Goal: Find specific page/section: Find specific page/section

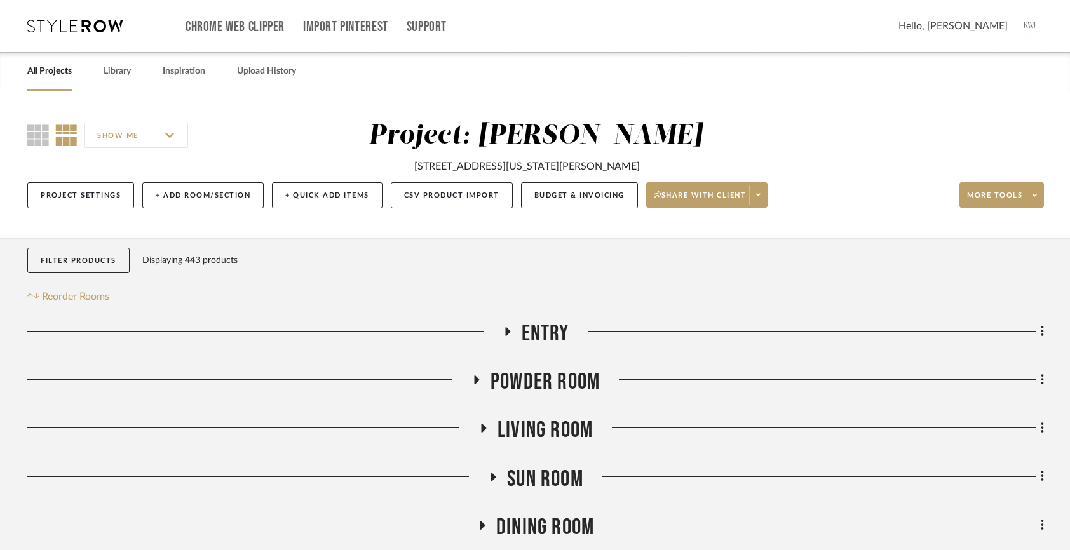
click at [57, 72] on link "All Projects" at bounding box center [49, 71] width 44 height 17
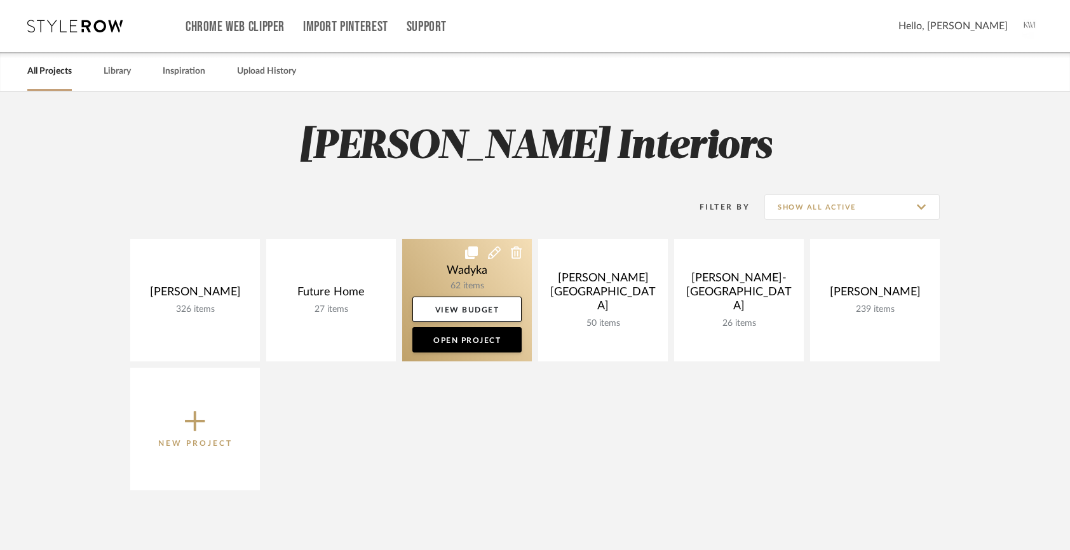
click at [459, 273] on link at bounding box center [467, 300] width 130 height 123
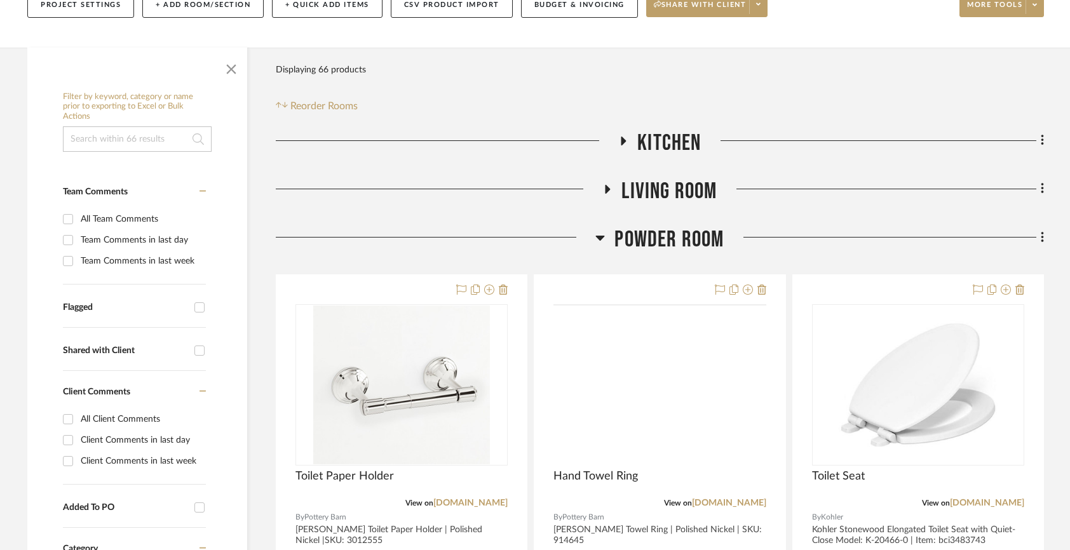
scroll to position [212, 0]
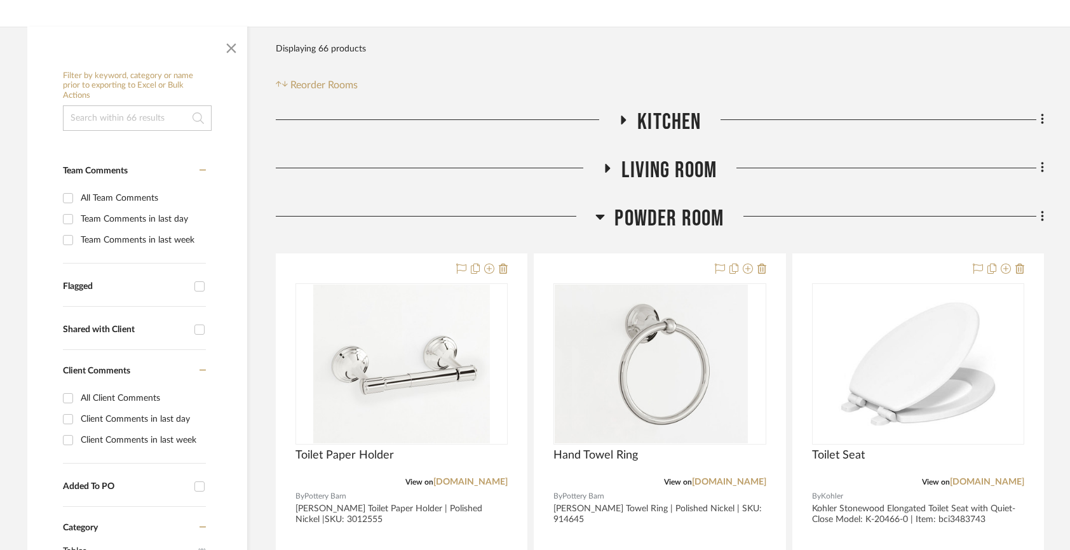
click at [664, 215] on span "Powder Room" at bounding box center [669, 218] width 109 height 27
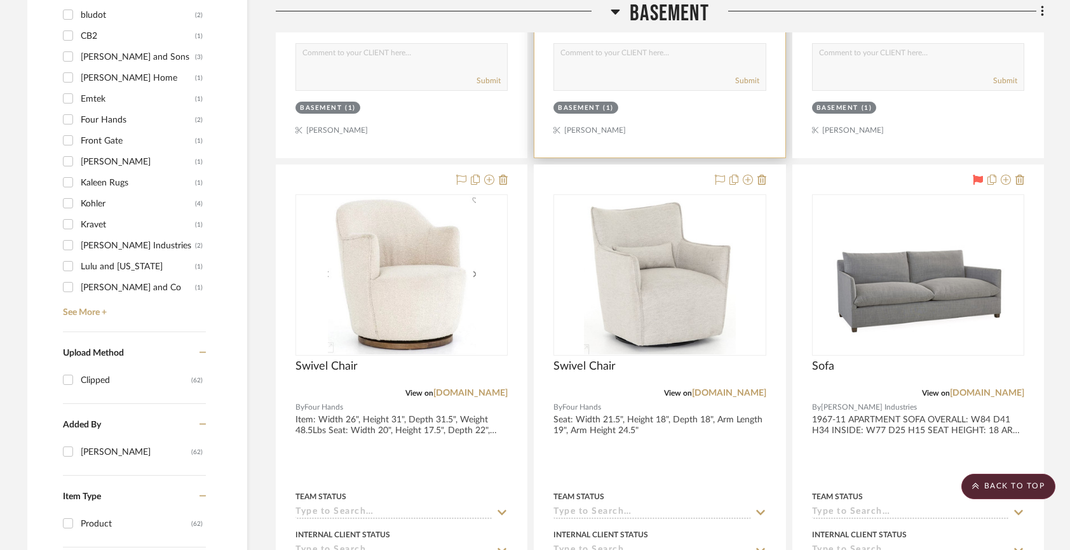
scroll to position [1222, 0]
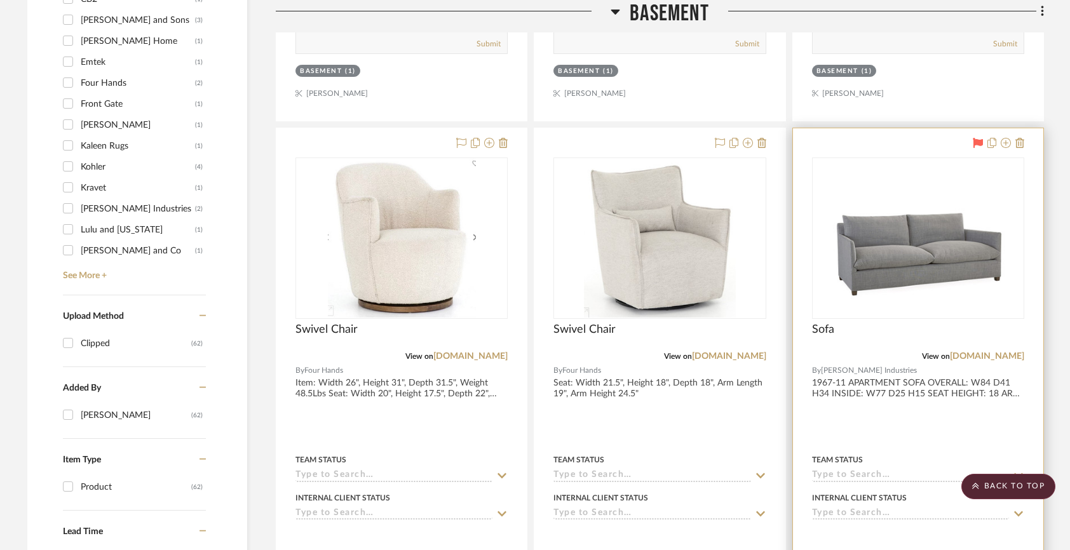
click at [958, 361] on div "View on [DOMAIN_NAME]" at bounding box center [918, 356] width 212 height 11
click at [901, 280] on img "0" at bounding box center [918, 238] width 199 height 159
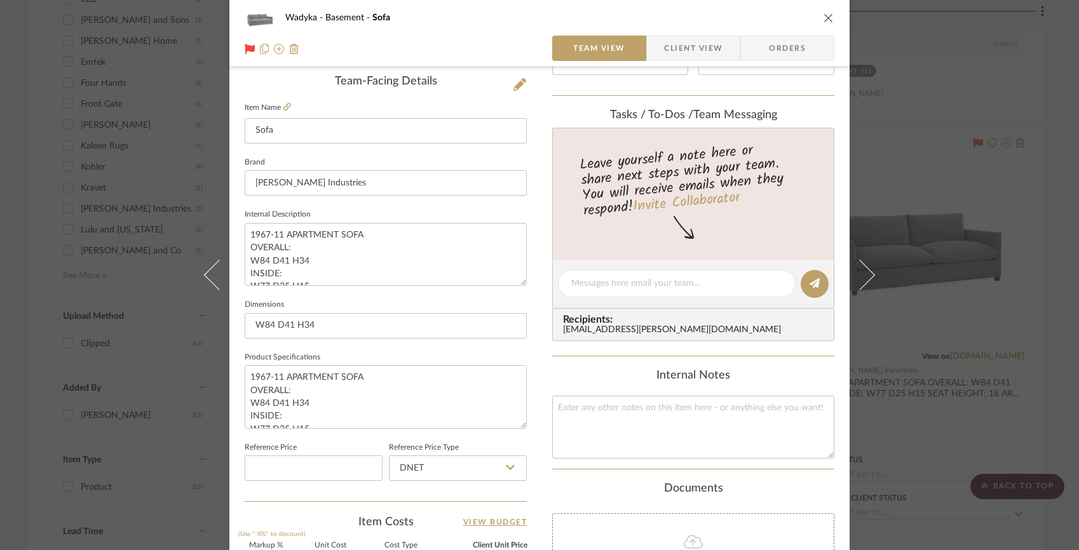
scroll to position [407, 0]
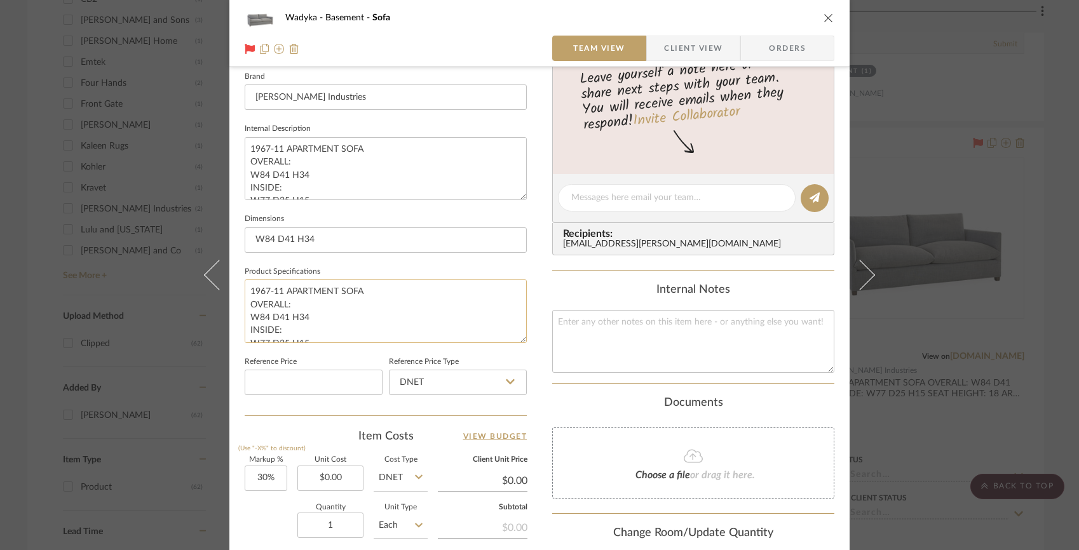
drag, startPoint x: 370, startPoint y: 290, endPoint x: 244, endPoint y: 283, distance: 126.0
click at [245, 283] on textarea "1967-11 APARTMENT SOFA OVERALL: W84 D41 H34 INSIDE: W77 D25 H15 SEAT HEIGHT: 18…" at bounding box center [386, 311] width 282 height 63
